Goal: Navigation & Orientation: Find specific page/section

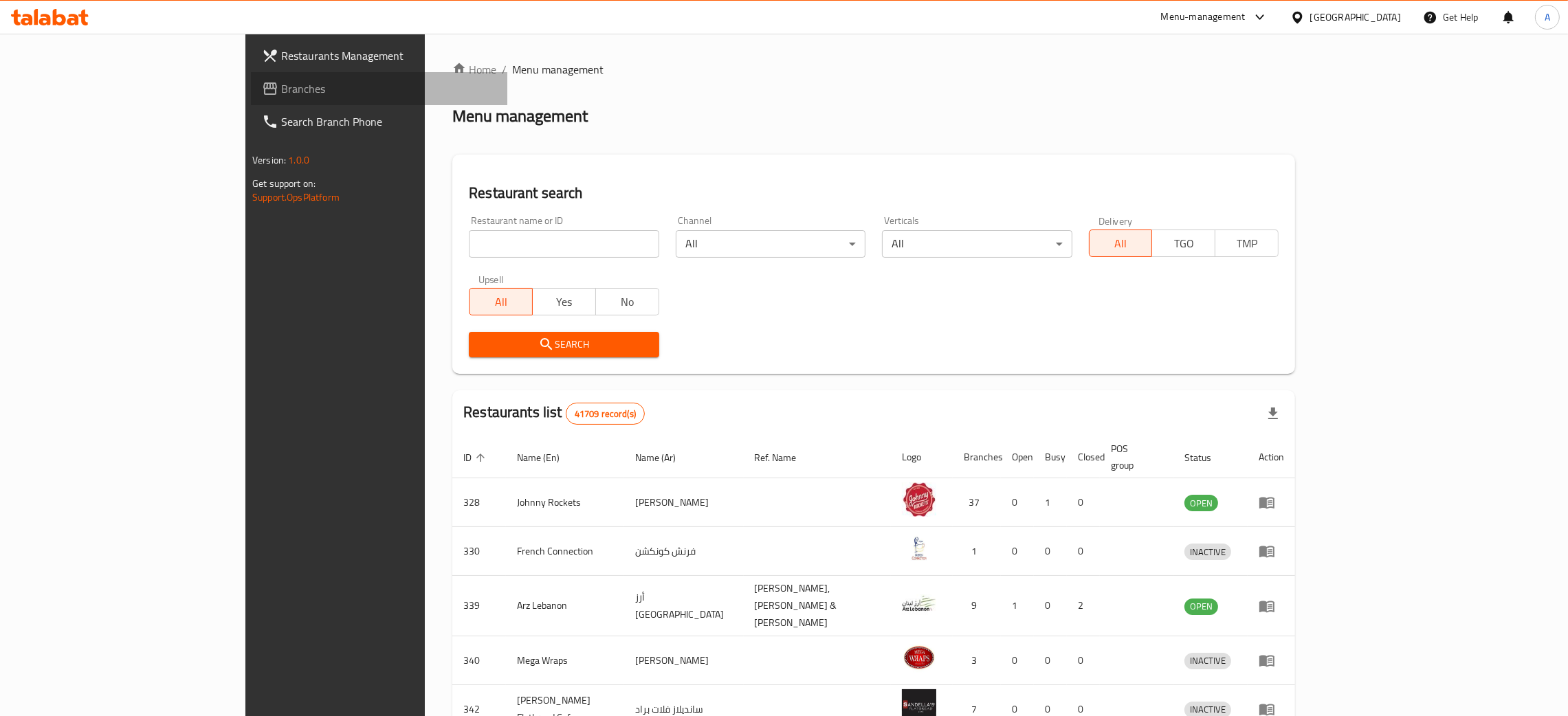
click at [281, 85] on span "Branches" at bounding box center [388, 88] width 216 height 16
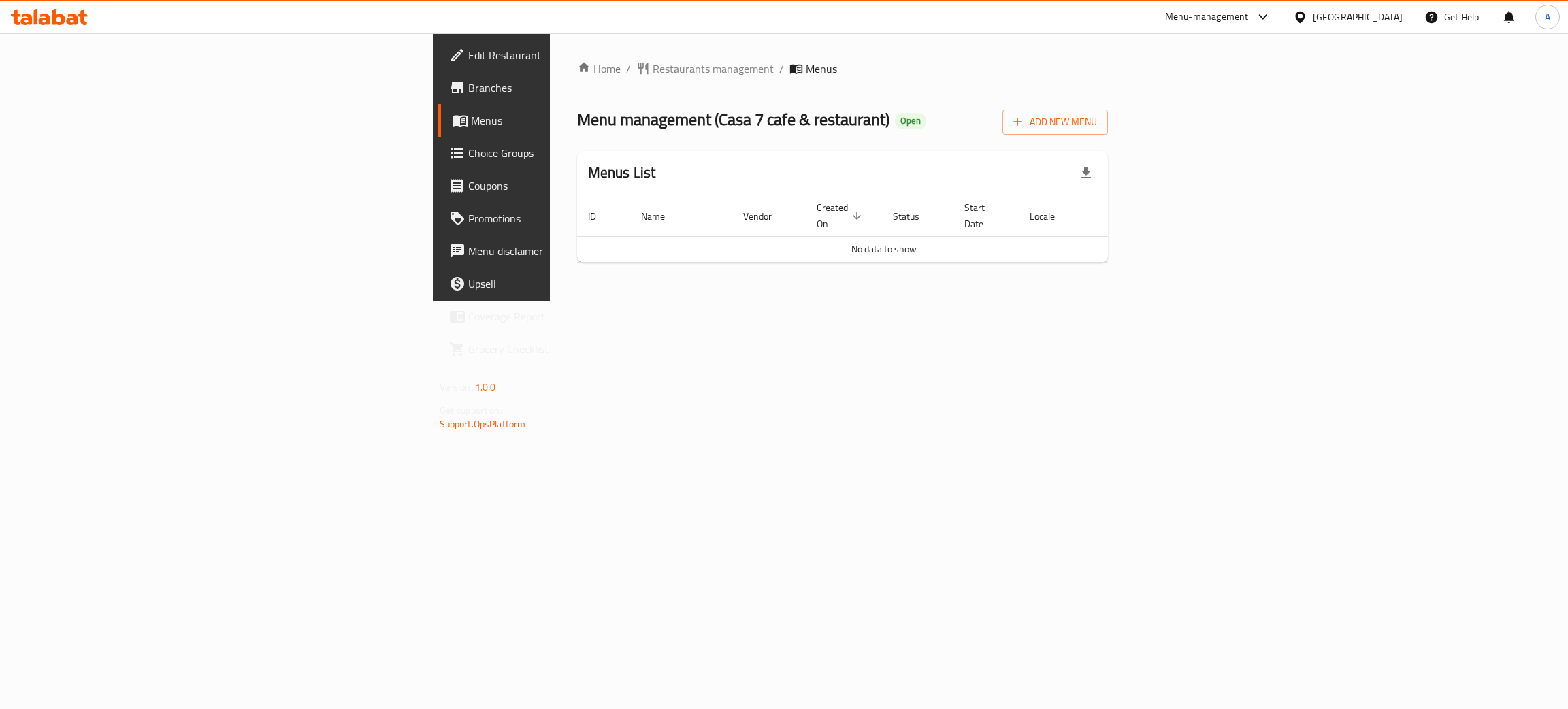
click at [468, 84] on span "Branches" at bounding box center [575, 87] width 215 height 16
